Goal: Transaction & Acquisition: Purchase product/service

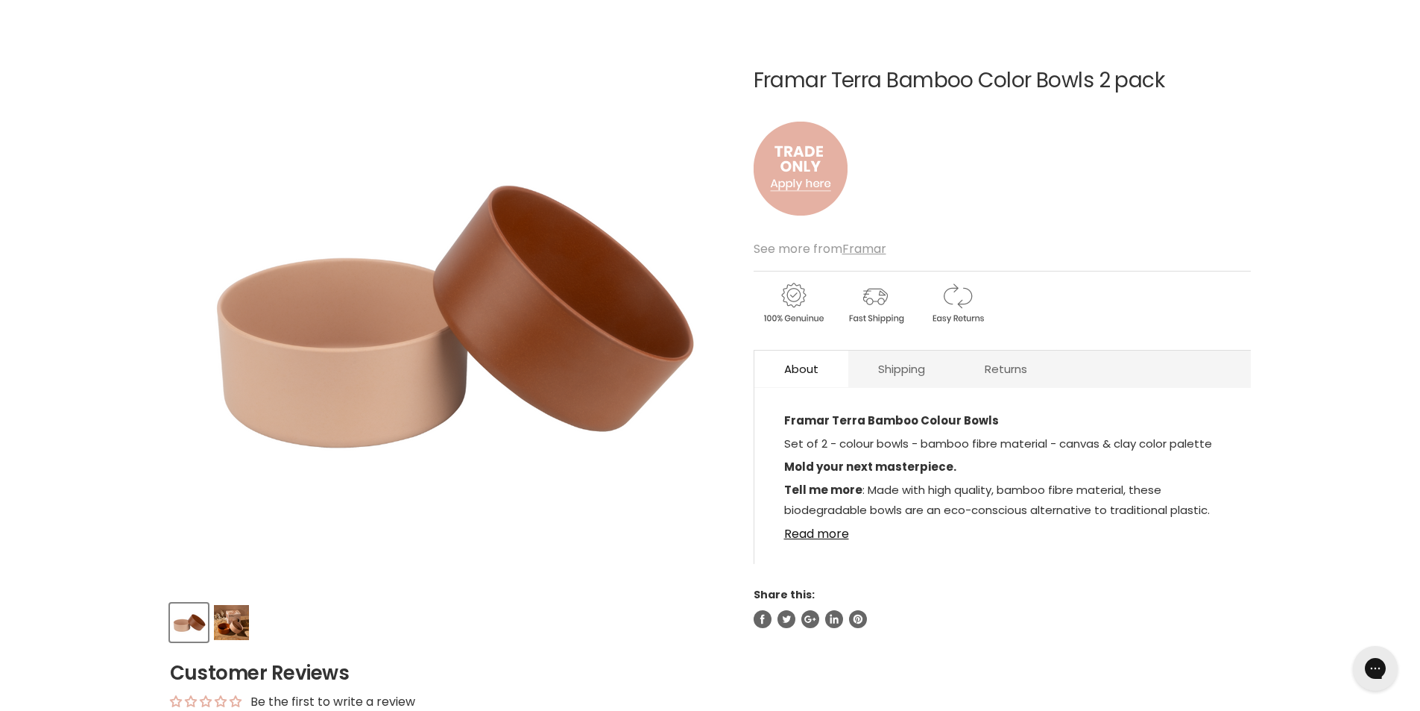
scroll to position [149, 0]
click at [230, 632] on img "Product thumbnails" at bounding box center [231, 621] width 35 height 35
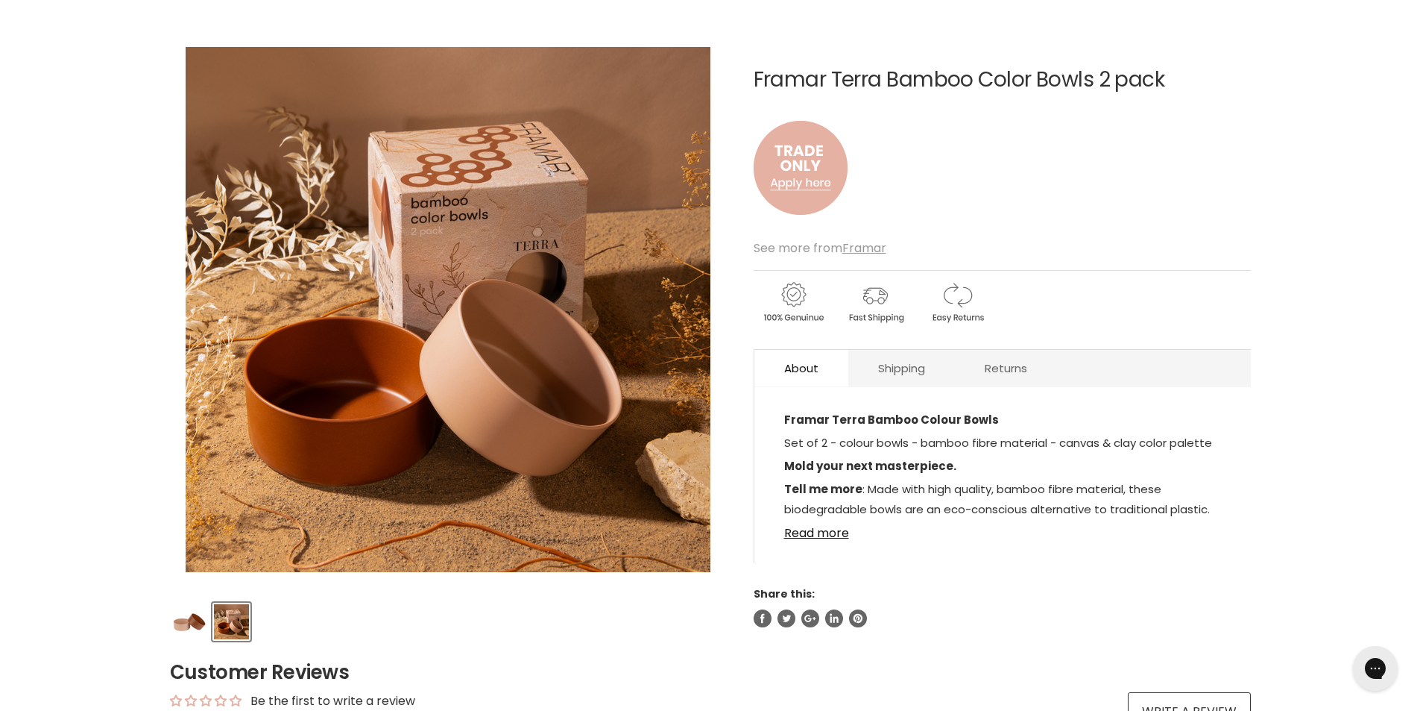
click at [916, 569] on div "Framar Terra Bamboo Color Bowls 2 pack No reviews See more from Framar About Sh…" at bounding box center [1002, 329] width 497 height 596
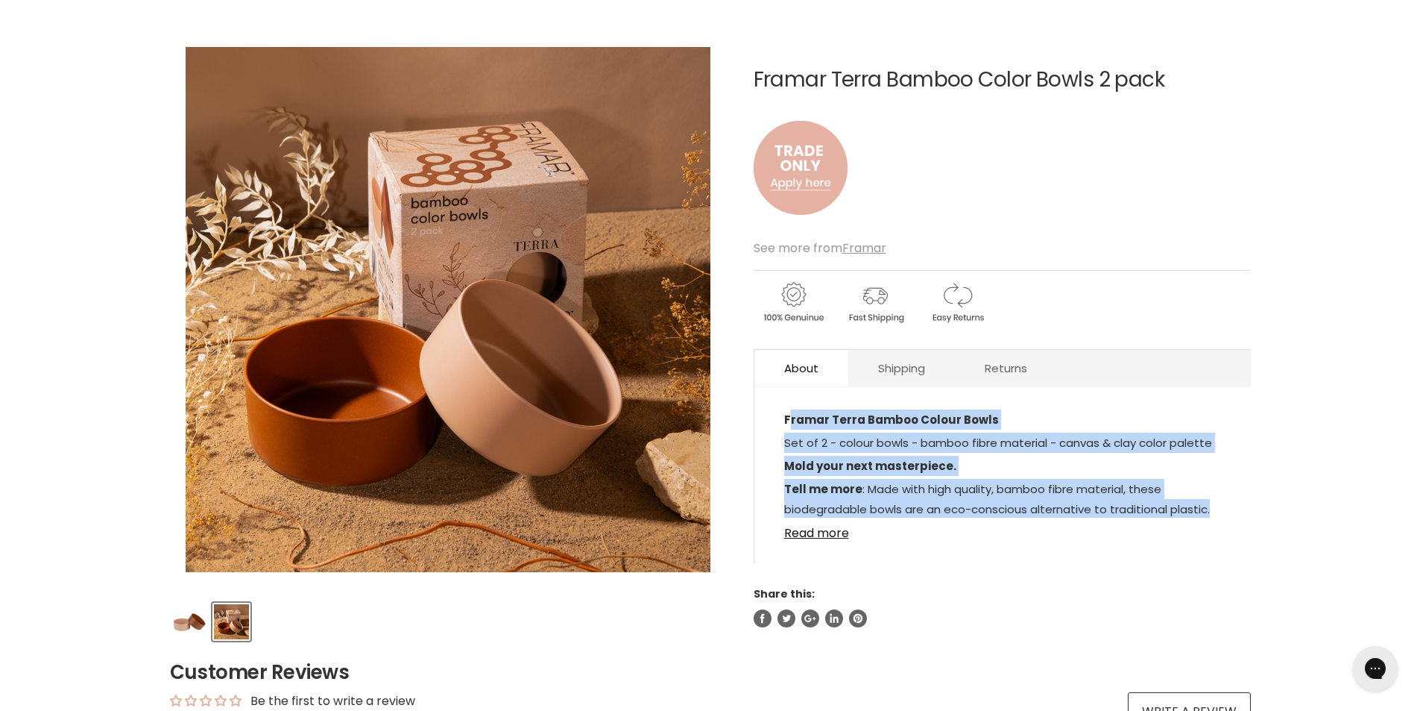
drag, startPoint x: 787, startPoint y: 421, endPoint x: 1216, endPoint y: 508, distance: 437.3
click at [1216, 508] on div "Framar Terra Bamboo Colour Bowls Set of 2 - colour bowls - bamboo fibre materia…" at bounding box center [1002, 463] width 437 height 108
copy div "ramar Terra Bamboo Colour Bowls Set of 2 - colour bowls - bamboo fibre material…"
click at [820, 535] on link "Read more" at bounding box center [1002, 528] width 437 height 22
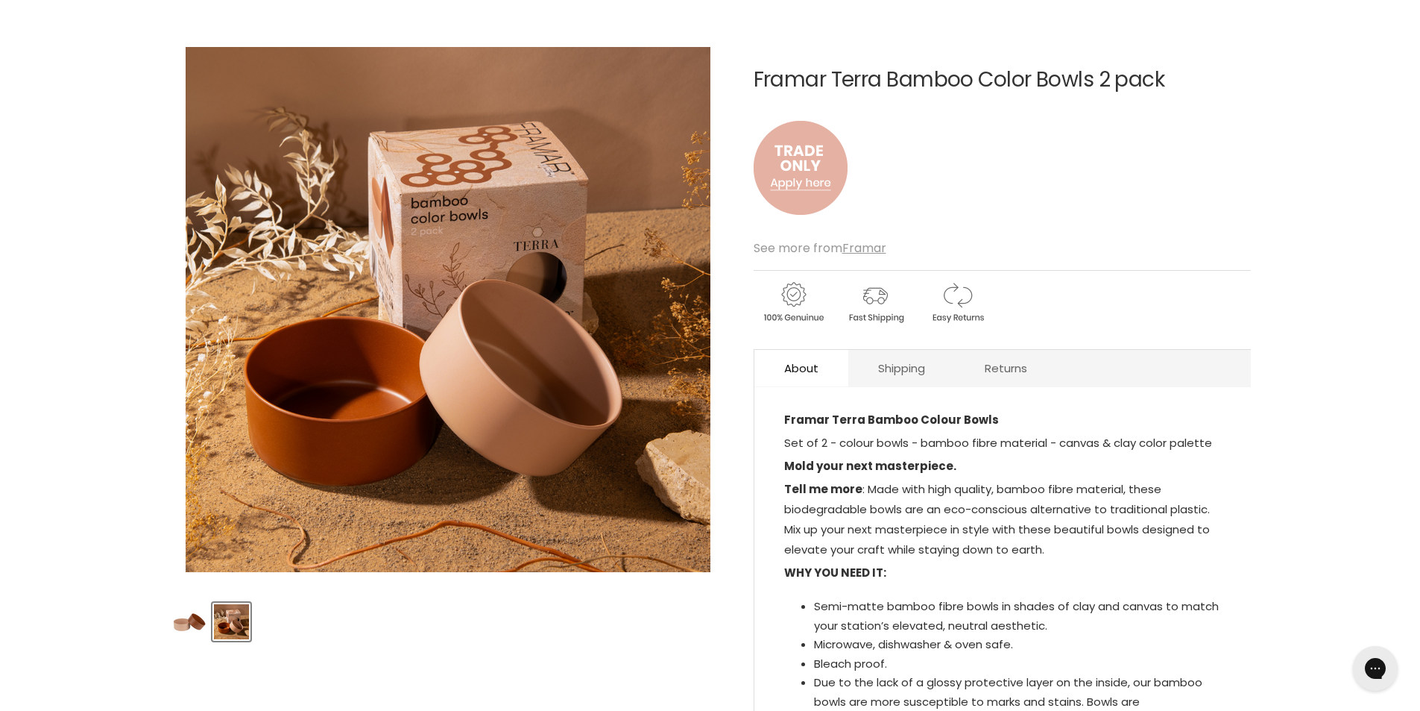
click at [821, 529] on p "Tell me more : Made with high quality, bamboo fibre material, these biodegradab…" at bounding box center [1002, 521] width 437 height 84
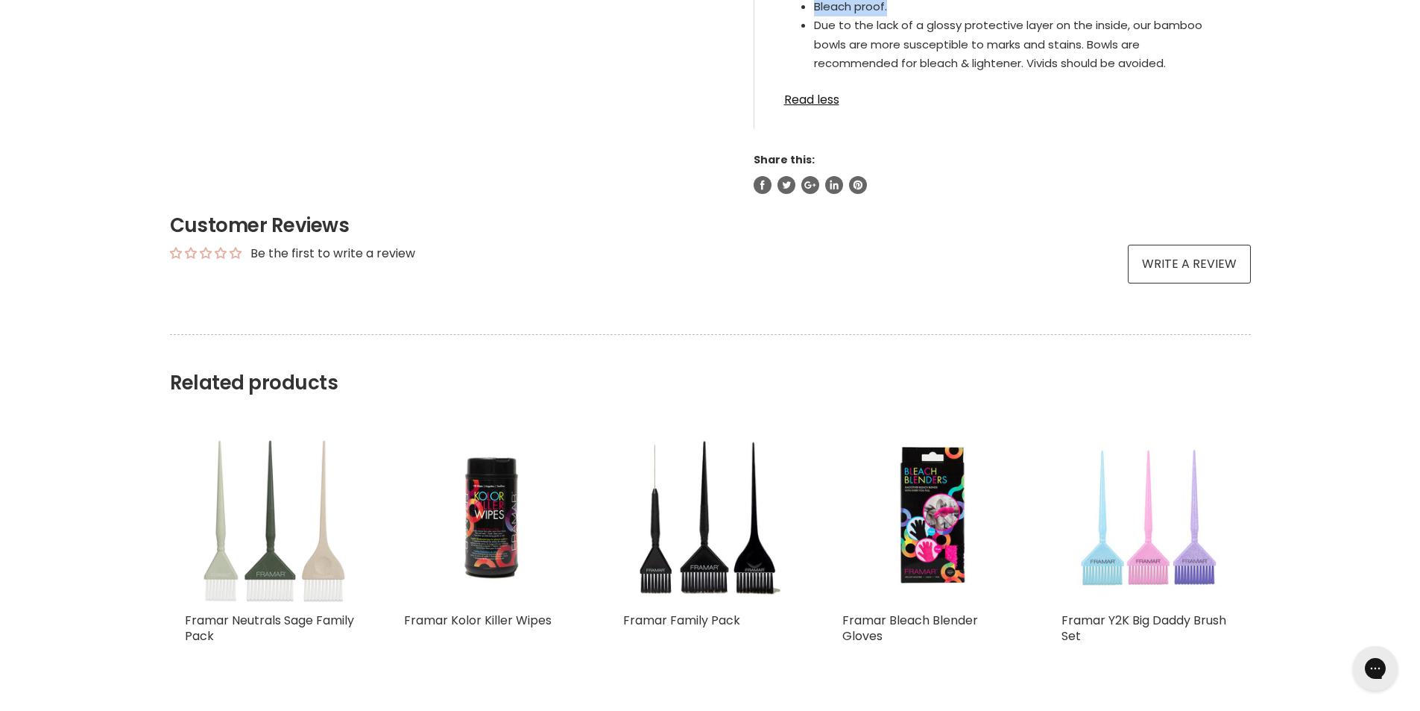
scroll to position [798, 0]
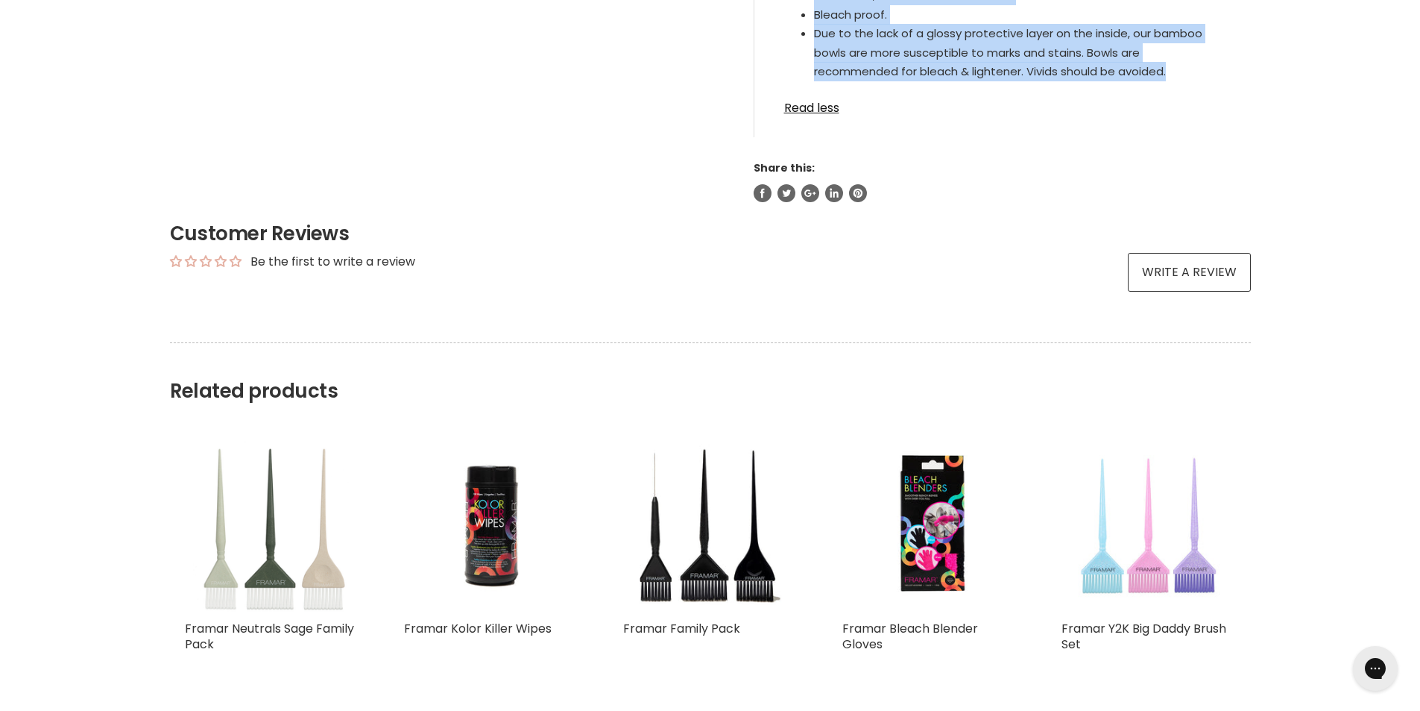
drag, startPoint x: 784, startPoint y: 418, endPoint x: 1185, endPoint y: 81, distance: 522.8
copy div "Framar Terra Bamboo Colour Bowls Set of 2 - colour bowls - bamboo fibre materia…"
